Goal: Transaction & Acquisition: Purchase product/service

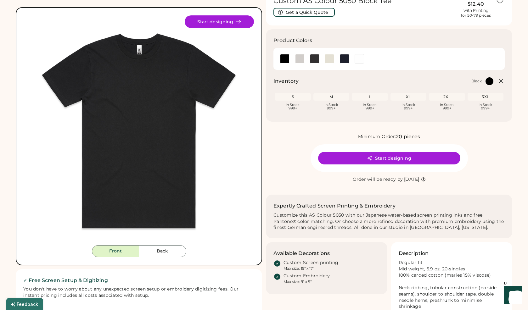
scroll to position [40, 0]
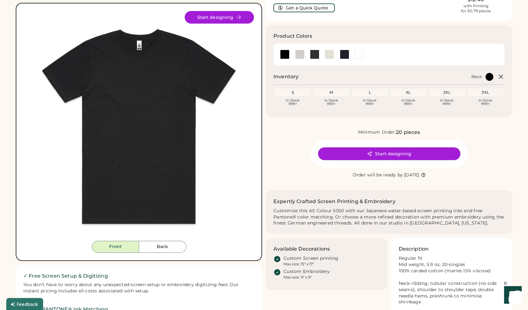
click at [385, 157] on button "Start designing" at bounding box center [389, 153] width 142 height 13
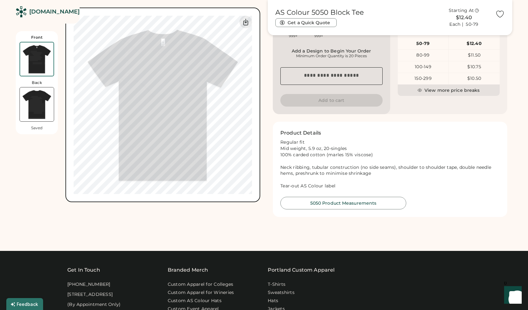
scroll to position [255, 0]
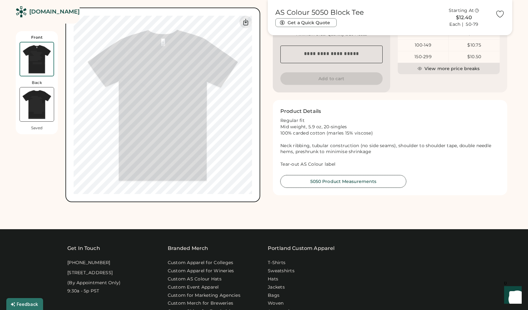
click at [368, 182] on button "5050 Product Measurements" at bounding box center [343, 181] width 126 height 13
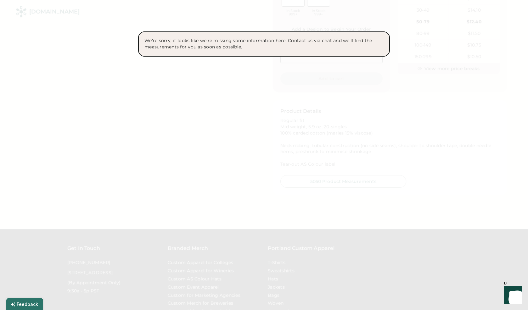
click at [230, 92] on div at bounding box center [264, 155] width 528 height 310
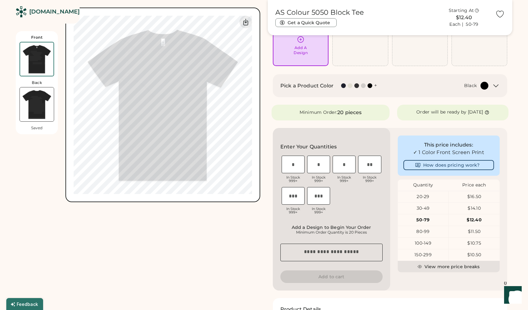
scroll to position [58, 0]
click at [225, 220] on div "Front Back Saved Upload new design SVG, Ai, PDF, EPS, PSD Non-preferred files: …" at bounding box center [138, 185] width 244 height 438
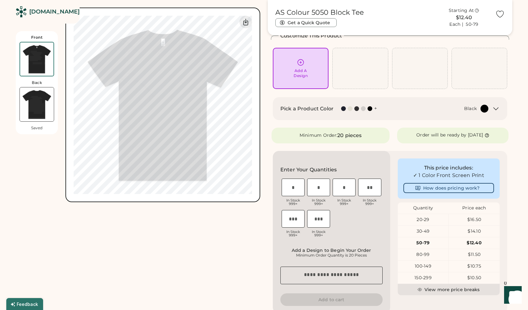
scroll to position [36, 0]
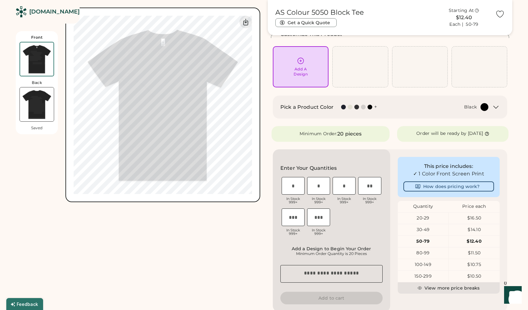
click at [226, 222] on div "Front Back Saved Upload new design SVG, Ai, PDF, EPS, PSD Non-preferred files: …" at bounding box center [138, 207] width 244 height 438
click at [224, 213] on div "Front Back Saved Upload new design SVG, Ai, PDF, EPS, PSD Non-preferred files: …" at bounding box center [138, 207] width 244 height 438
